Goal: Task Accomplishment & Management: Use online tool/utility

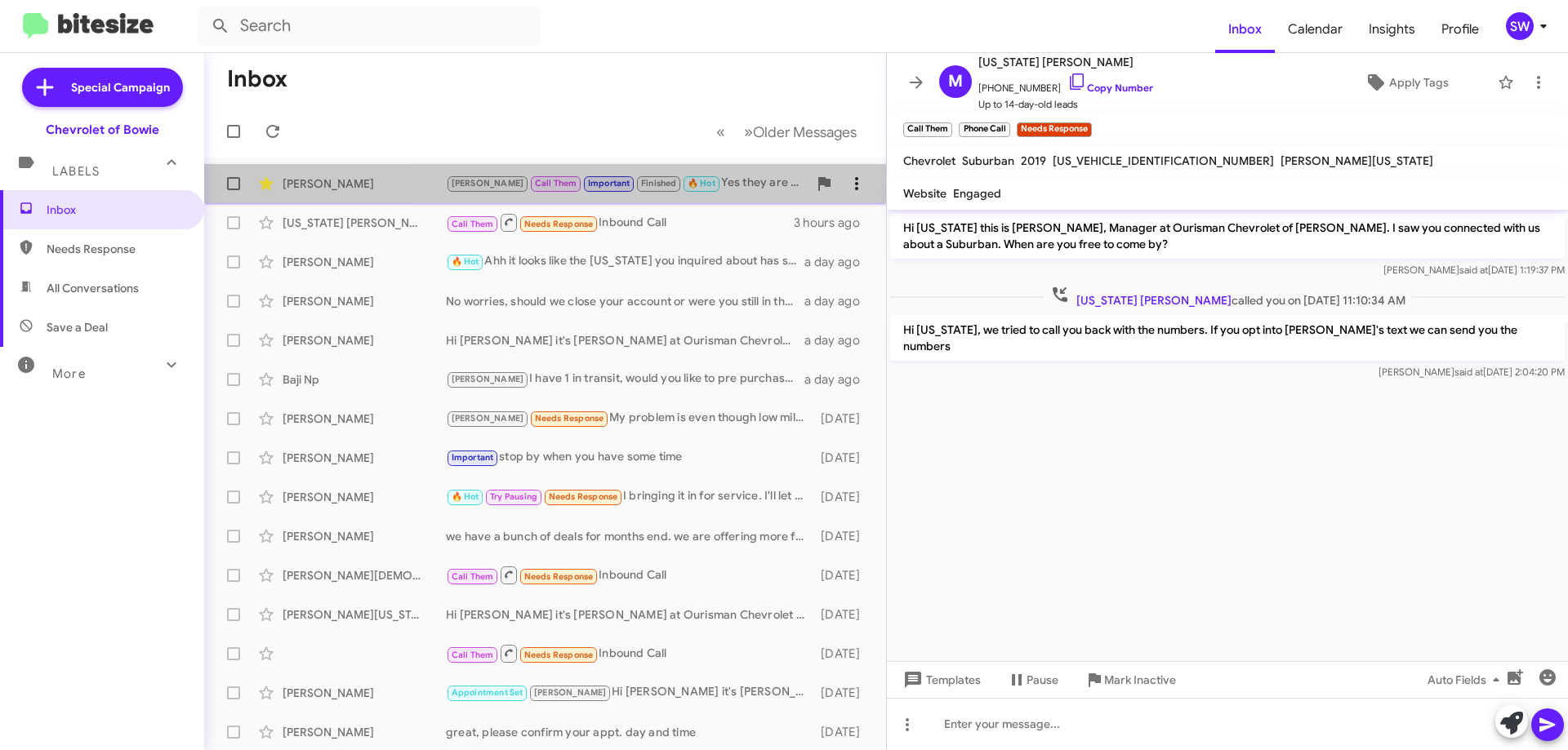
drag, startPoint x: 695, startPoint y: 189, endPoint x: 854, endPoint y: 191, distance: 159.0
click at [696, 189] on div "[PERSON_NAME] Call Them Important Finished 🔥 Hot Yes they are all available, we…" at bounding box center [626, 183] width 362 height 18
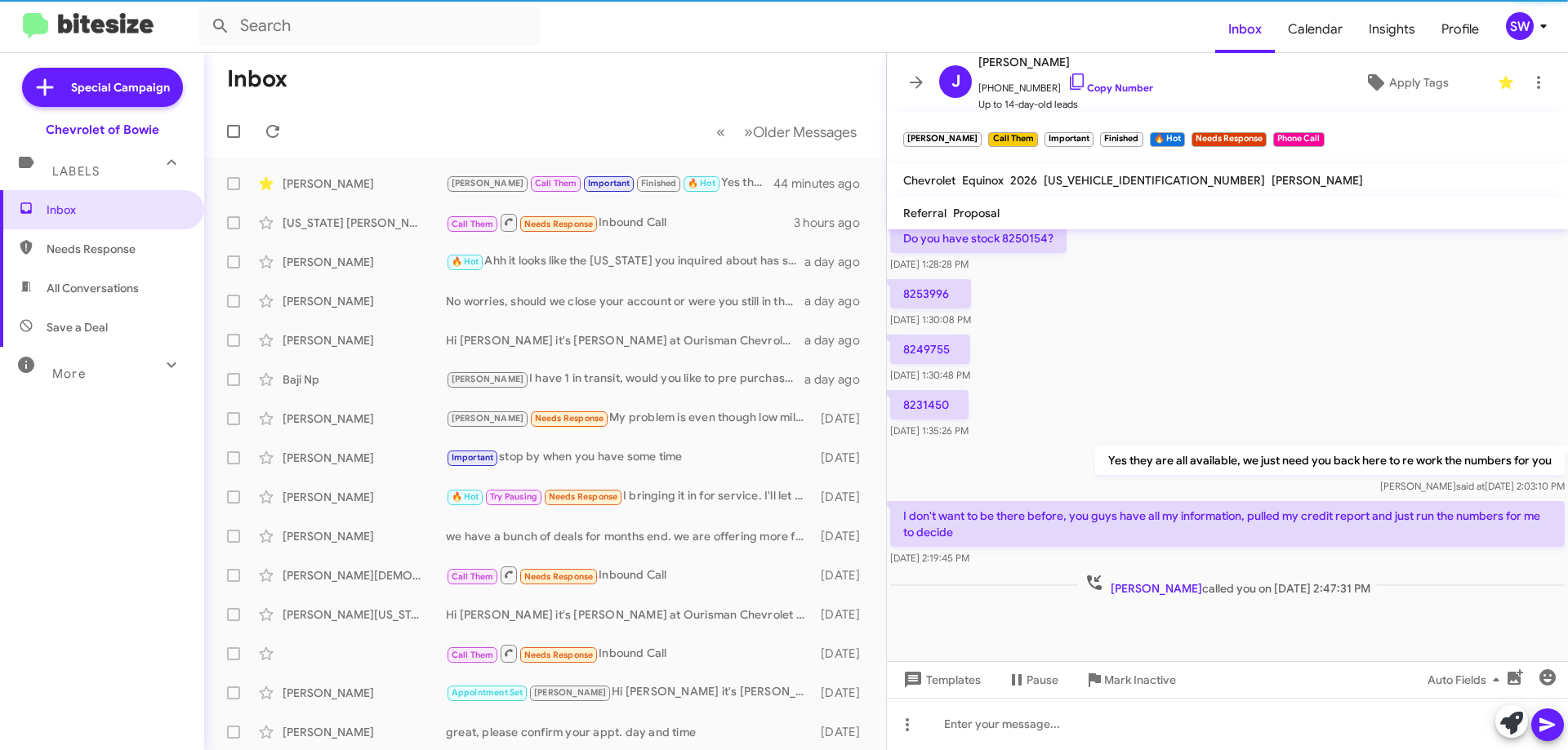
scroll to position [478, 0]
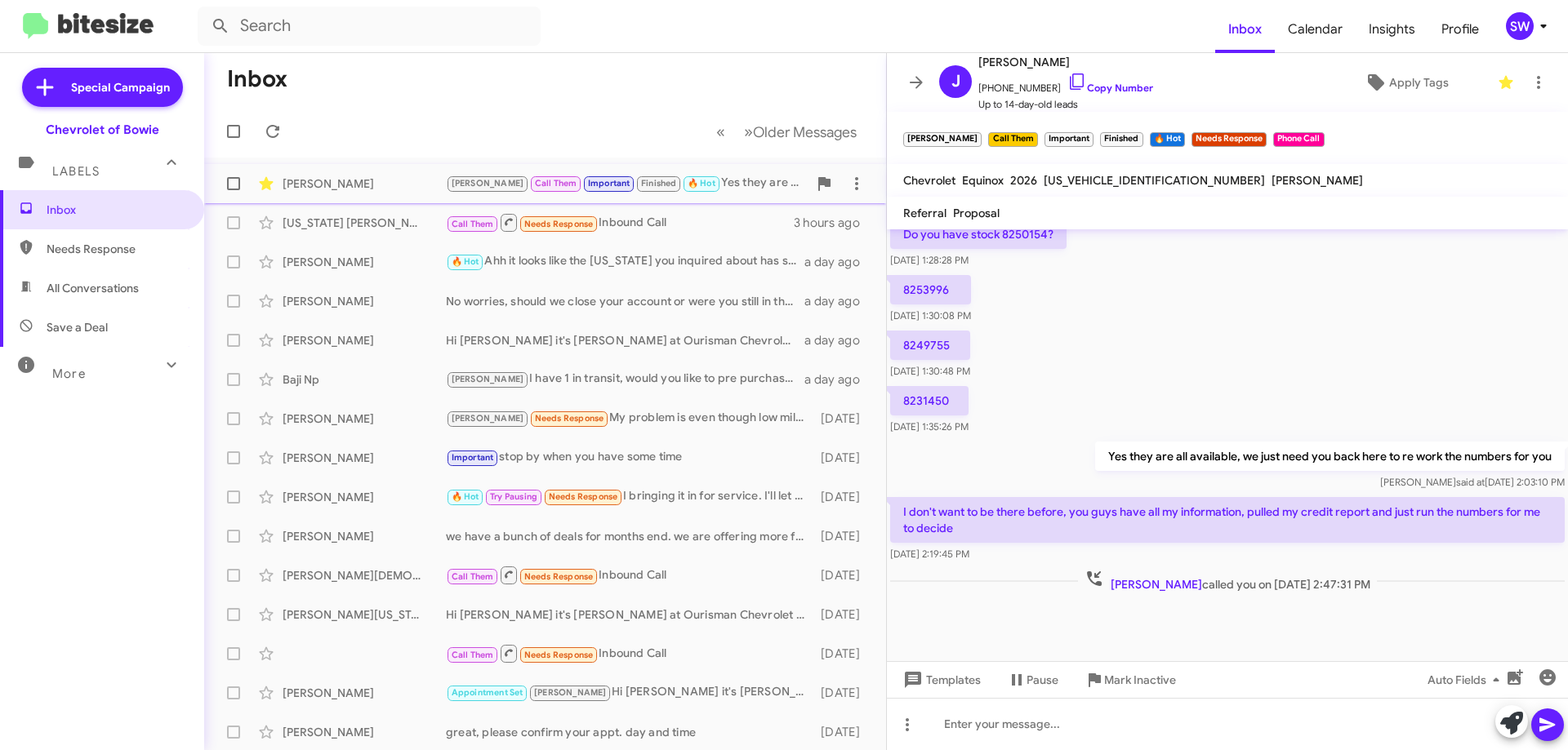
click at [730, 183] on div "[PERSON_NAME] Call Them Important Finished 🔥 Hot Yes they are all available, we…" at bounding box center [626, 183] width 362 height 18
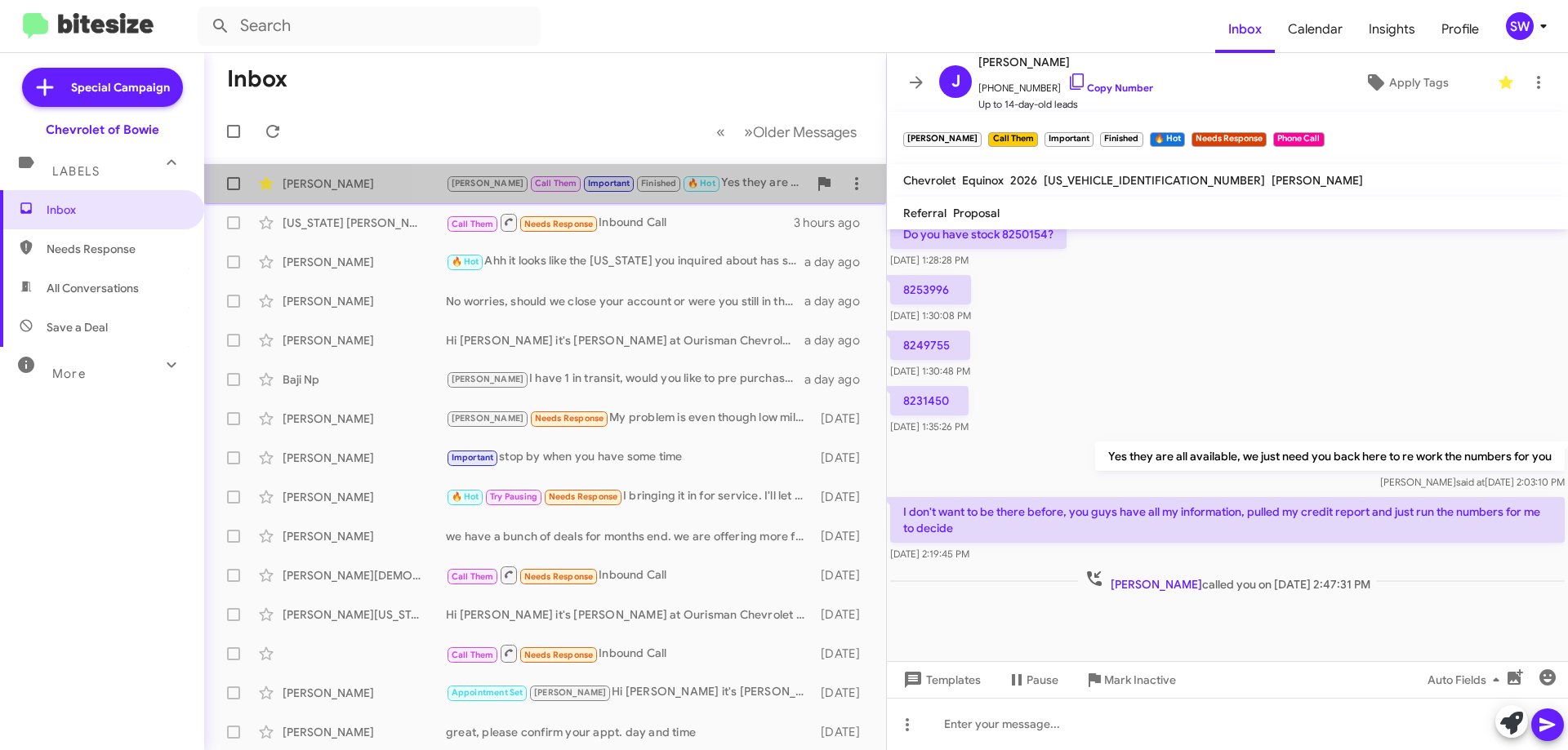
click at [702, 174] on div "[PERSON_NAME] Call Them Important Finished 🔥 Hot Yes they are all available, we…" at bounding box center [626, 183] width 362 height 18
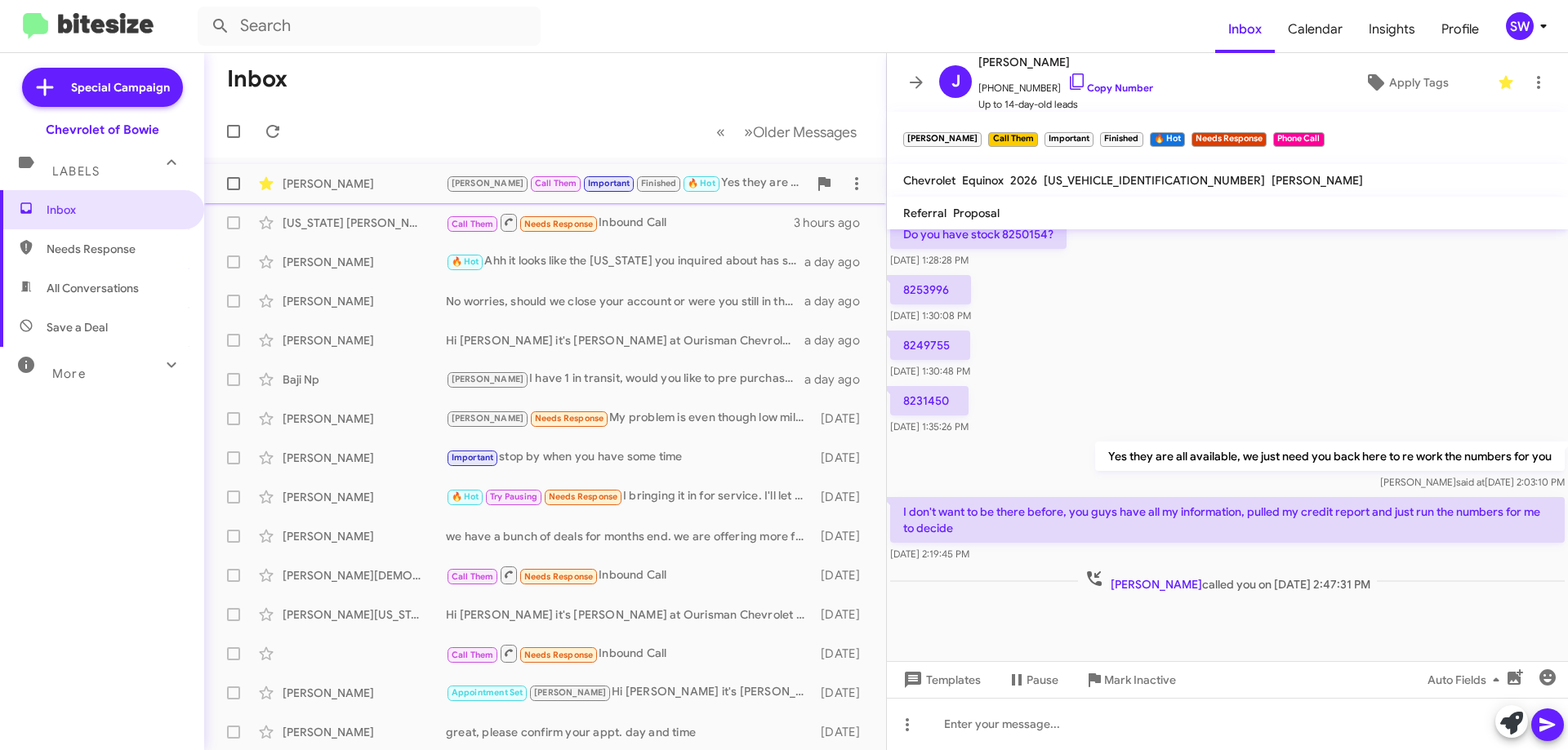
click at [701, 182] on div "[PERSON_NAME] Call Them Important Finished 🔥 Hot Yes they are all available, we…" at bounding box center [626, 183] width 362 height 18
drag, startPoint x: 1119, startPoint y: 680, endPoint x: 1153, endPoint y: 671, distance: 35.2
click at [1121, 675] on span "Mark Inactive" at bounding box center [1140, 680] width 72 height 29
